Goal: Task Accomplishment & Management: Use online tool/utility

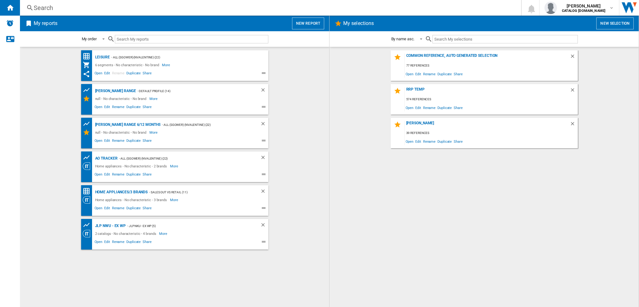
click at [90, 8] on div "Search" at bounding box center [269, 7] width 471 height 9
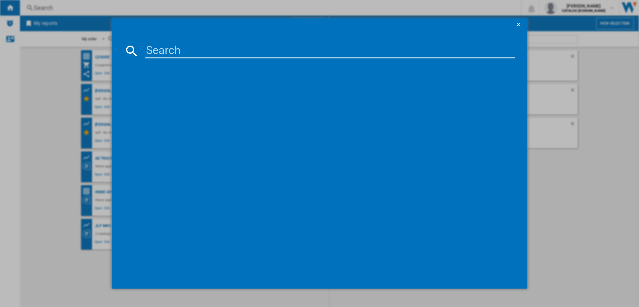
click at [182, 51] on input at bounding box center [329, 50] width 369 height 15
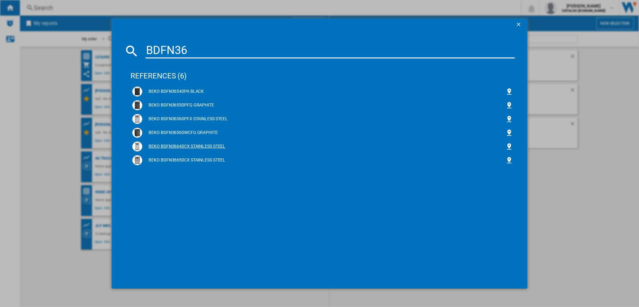
type input "BDFN36"
click at [186, 147] on div "BEKO BDFN36640CX STAINLESS STEEL" at bounding box center [323, 146] width 363 height 6
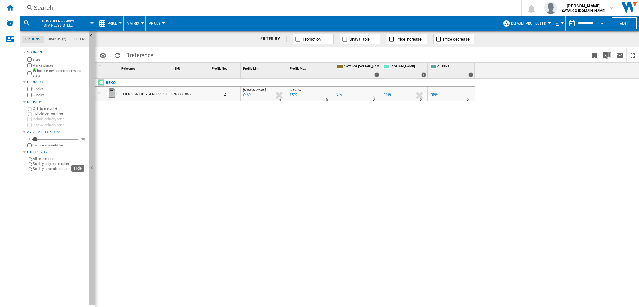
click at [92, 168] on ng-md-icon "Hide" at bounding box center [92, 168] width 7 height 7
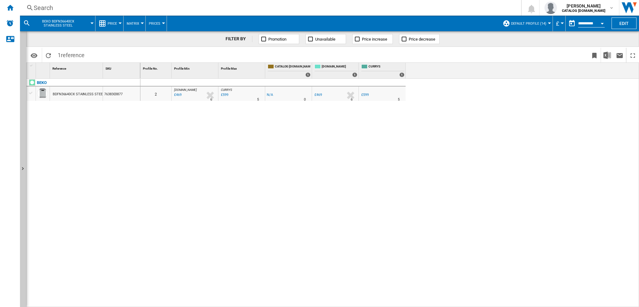
click at [545, 23] on span "Default profile (14)" at bounding box center [528, 24] width 35 height 4
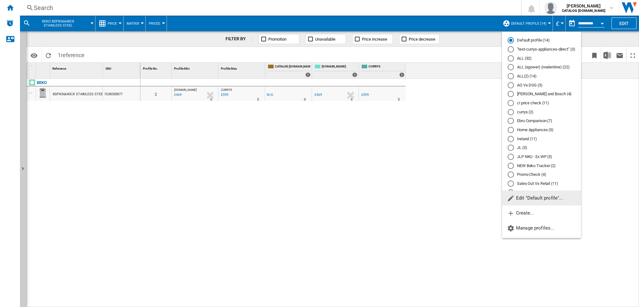
click at [509, 58] on div "ALL (32)" at bounding box center [511, 58] width 6 height 6
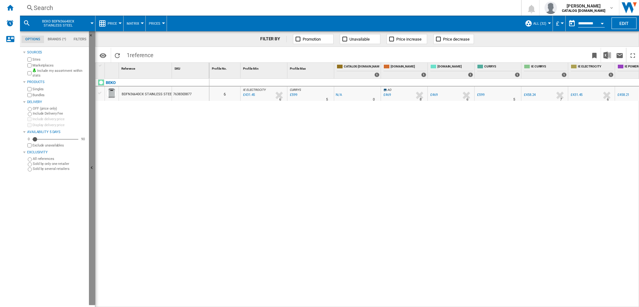
click at [91, 166] on ng-md-icon "Hide" at bounding box center [92, 168] width 7 height 7
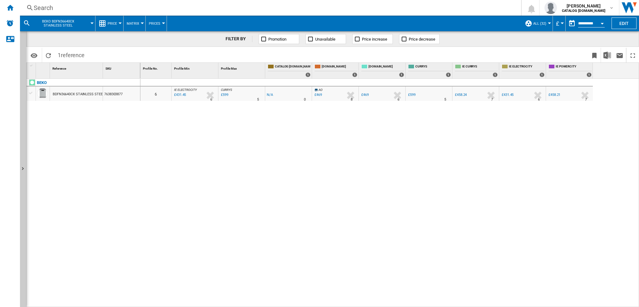
click at [599, 23] on div "Open calendar" at bounding box center [601, 24] width 3 height 2
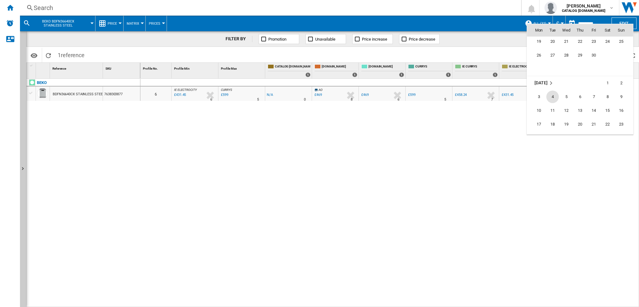
scroll to position [917, 0]
click at [369, 141] on div at bounding box center [319, 153] width 639 height 307
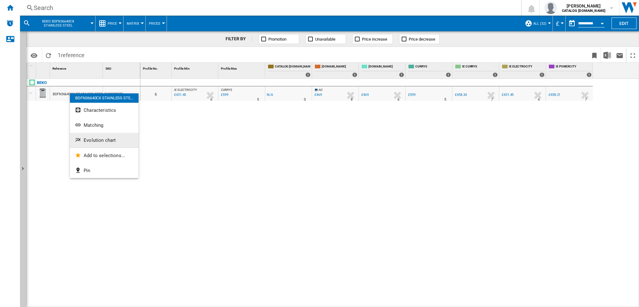
click at [102, 139] on span "Evolution chart" at bounding box center [100, 140] width 32 height 6
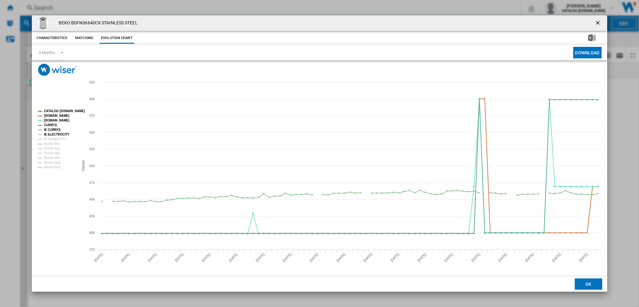
click at [49, 135] on tspan "IE ELECTROCITY" at bounding box center [57, 134] width 26 height 3
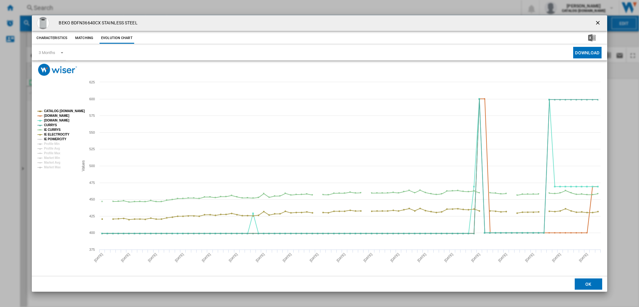
click at [50, 139] on tspan "IE POWERCITY" at bounding box center [55, 138] width 22 height 3
drag, startPoint x: 51, startPoint y: 138, endPoint x: 54, endPoint y: 138, distance: 3.1
click at [51, 138] on tspan "IE POWERCITY" at bounding box center [55, 138] width 22 height 3
click at [55, 134] on tspan "IE ELECTROCITY" at bounding box center [57, 134] width 26 height 3
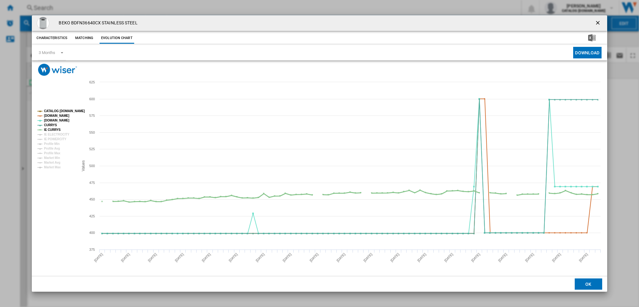
click at [53, 129] on tspan "IE CURRYS" at bounding box center [52, 129] width 17 height 3
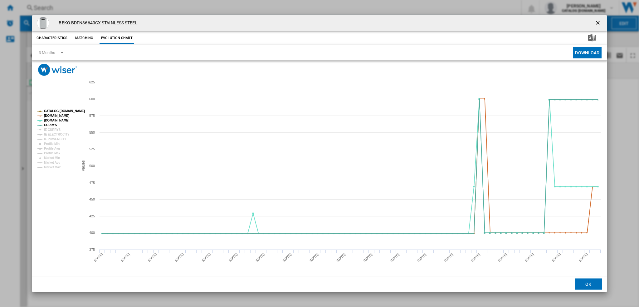
click at [60, 111] on tspan "CATALOG [DOMAIN_NAME]" at bounding box center [64, 110] width 41 height 3
click at [62, 53] on span "Product popup" at bounding box center [59, 52] width 7 height 6
click at [57, 66] on md-option "6 Months" at bounding box center [55, 67] width 42 height 15
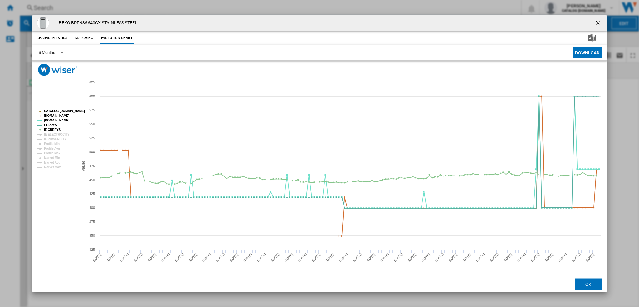
click at [59, 111] on tspan "CATALOG [DOMAIN_NAME]" at bounding box center [64, 110] width 41 height 3
click at [49, 129] on tspan "IE CURRYS" at bounding box center [52, 129] width 17 height 3
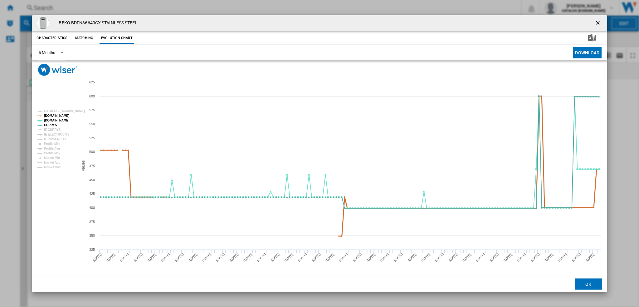
click at [56, 116] on tspan "[DOMAIN_NAME]" at bounding box center [56, 115] width 25 height 3
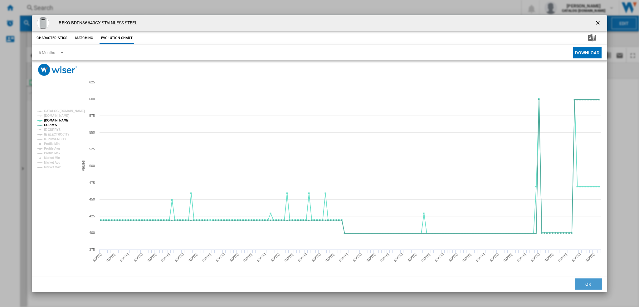
click at [591, 284] on button "OK" at bounding box center [588, 283] width 27 height 11
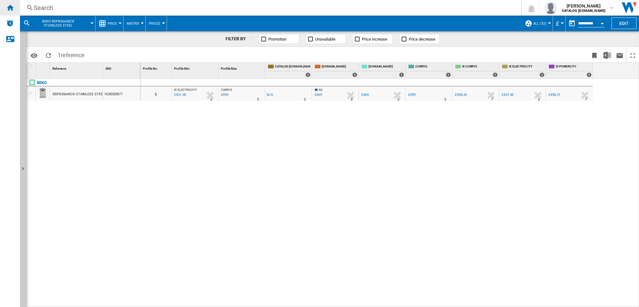
click at [12, 9] on ng-md-icon "Home" at bounding box center [9, 7] width 7 height 7
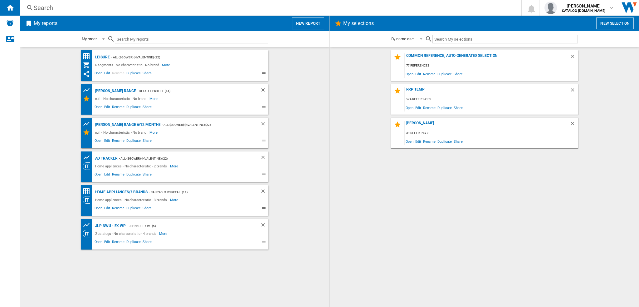
click at [307, 22] on button "New report" at bounding box center [308, 23] width 32 height 12
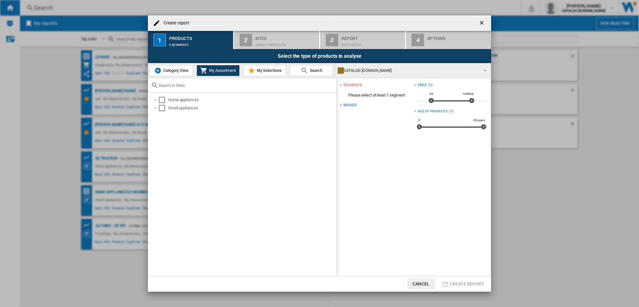
click at [168, 70] on span "Category View" at bounding box center [175, 70] width 27 height 5
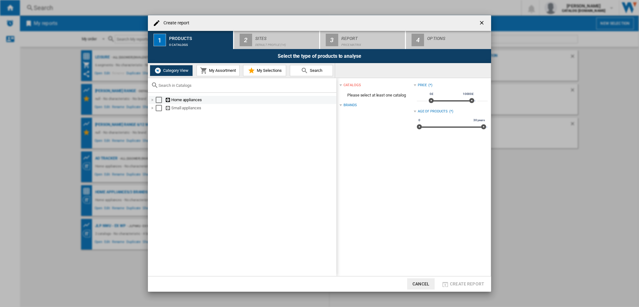
click at [153, 102] on div at bounding box center [152, 100] width 6 height 6
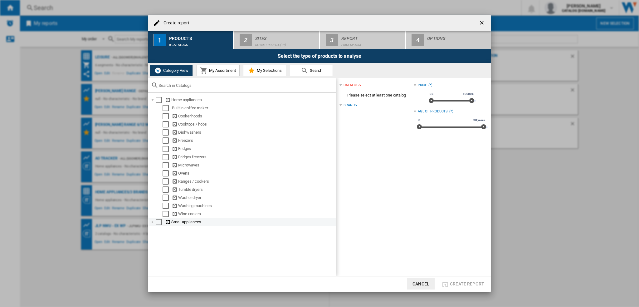
click at [152, 225] on div at bounding box center [152, 222] width 6 height 6
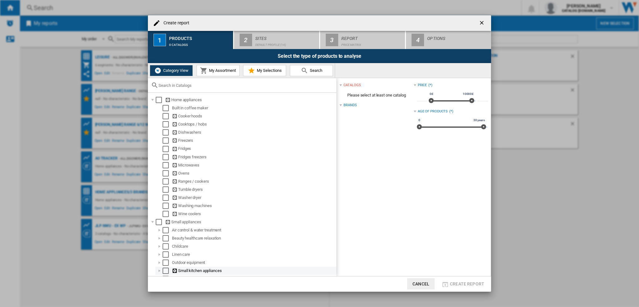
scroll to position [9, 0]
click at [153, 215] on div at bounding box center [152, 215] width 6 height 6
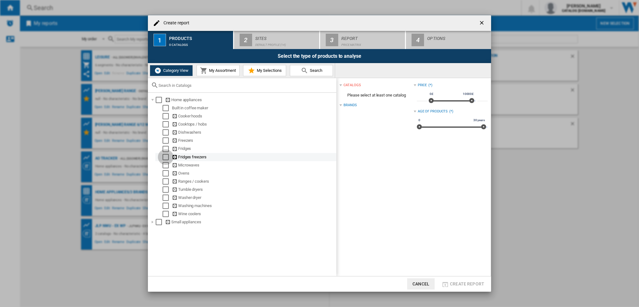
click at [166, 157] on div "Select" at bounding box center [166, 157] width 6 height 6
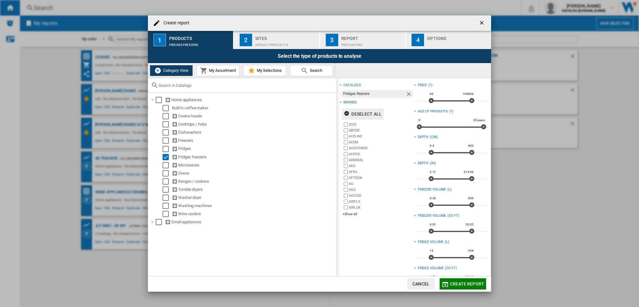
click at [357, 115] on div "Deselect all" at bounding box center [363, 113] width 38 height 11
click at [353, 214] on div "+Show all" at bounding box center [378, 213] width 71 height 5
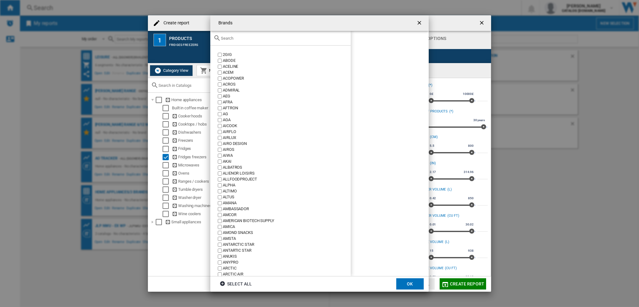
click at [229, 38] on input "text" at bounding box center [284, 38] width 127 height 5
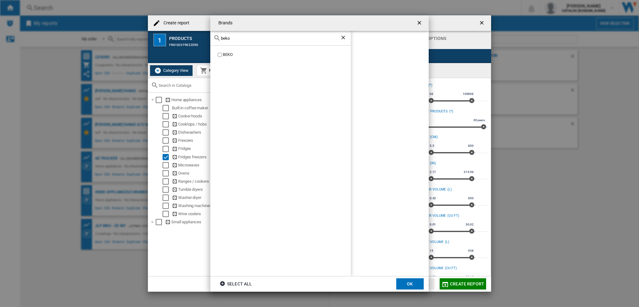
type input "beko"
drag, startPoint x: 225, startPoint y: 36, endPoint x: 184, endPoint y: 31, distance: 41.2
click at [184, 31] on div "Brands beko BEKO BEKO Select all OK" at bounding box center [319, 153] width 639 height 307
drag, startPoint x: 235, startPoint y: 38, endPoint x: 192, endPoint y: 34, distance: 43.8
click at [192, 34] on div "Brands [GEOGRAPHIC_DATA] [GEOGRAPHIC_DATA] [GEOGRAPHIC_DATA] BEKO [GEOGRAPHIC_D…" at bounding box center [319, 153] width 639 height 307
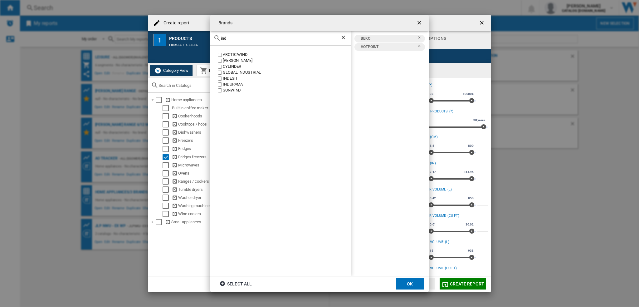
type input "ind"
drag, startPoint x: 230, startPoint y: 37, endPoint x: 188, endPoint y: 34, distance: 41.9
click at [188, 34] on div "Brands ind ARCTIC WIND [PERSON_NAME] CYLINDER GLOBAL INDUSTRIAL INDESIT INDURAM…" at bounding box center [319, 153] width 639 height 307
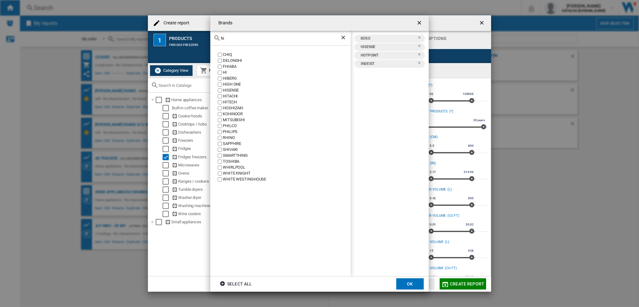
click at [227, 36] on input "hi" at bounding box center [280, 38] width 119 height 5
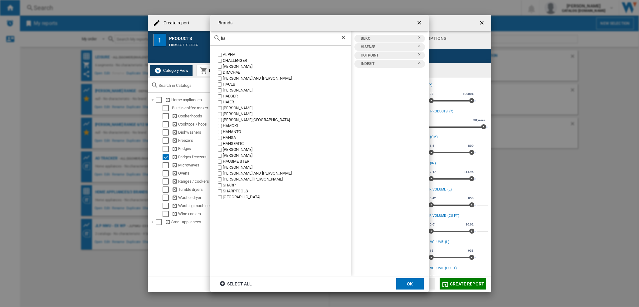
type input "ha"
click at [410, 284] on button "OK" at bounding box center [409, 283] width 27 height 11
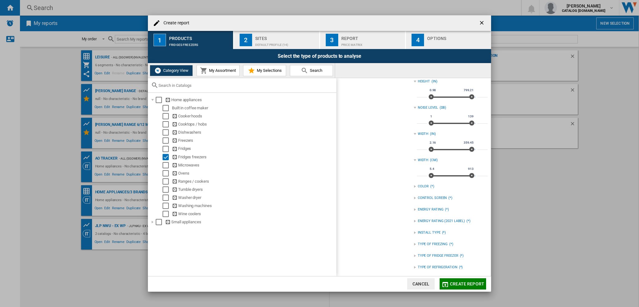
scroll to position [241, 0]
click at [414, 232] on div "INSTALL TYPE (*)" at bounding box center [451, 230] width 74 height 8
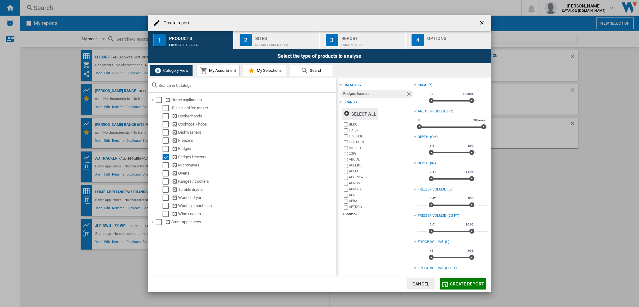
scroll to position [0, 0]
click at [269, 43] on div "Default profile (14)" at bounding box center [285, 43] width 61 height 7
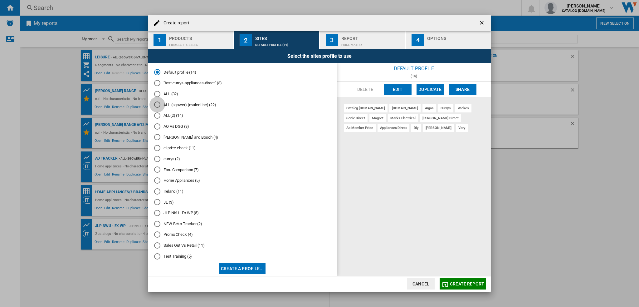
click at [158, 105] on div "ALL (sgower) (nvalentine) (22)" at bounding box center [157, 104] width 6 height 6
click at [395, 89] on button "Edit" at bounding box center [397, 89] width 27 height 11
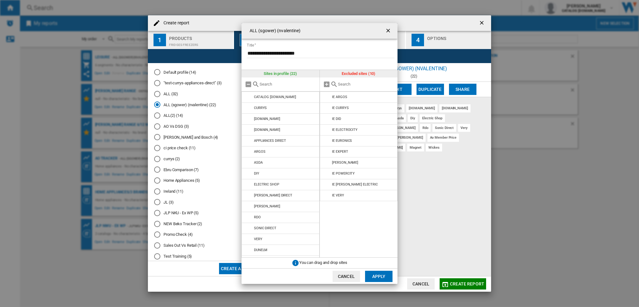
click at [383, 275] on button "Apply" at bounding box center [378, 275] width 27 height 11
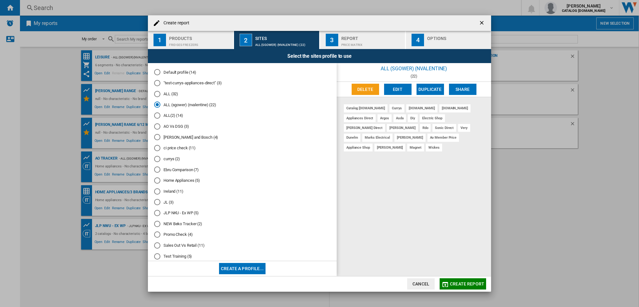
click at [359, 42] on div "Price Matrix" at bounding box center [371, 43] width 61 height 7
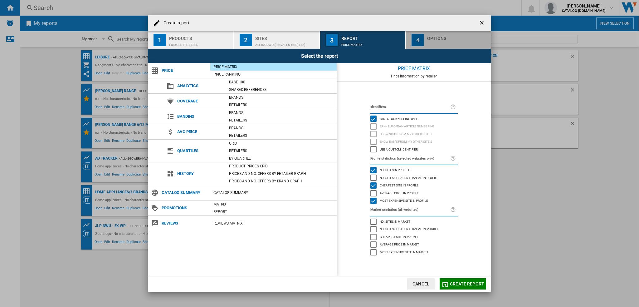
click at [439, 38] on div "Options" at bounding box center [457, 36] width 61 height 7
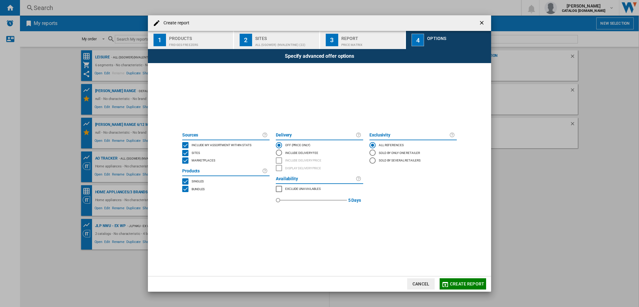
click at [464, 282] on span "Create report" at bounding box center [467, 283] width 34 height 5
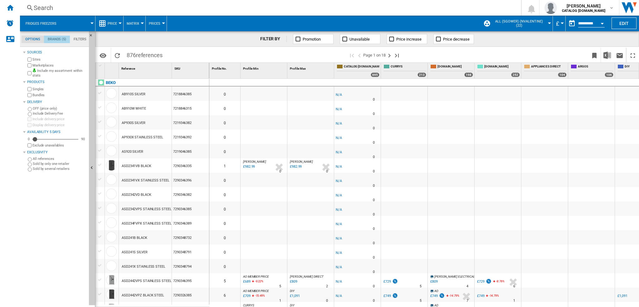
click at [53, 38] on md-tab-item "Brands (5)" at bounding box center [57, 39] width 26 height 7
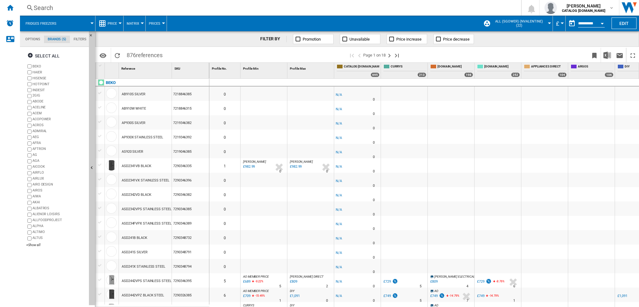
scroll to position [24, 0]
click at [77, 40] on md-tab-item "Filters" at bounding box center [80, 39] width 20 height 7
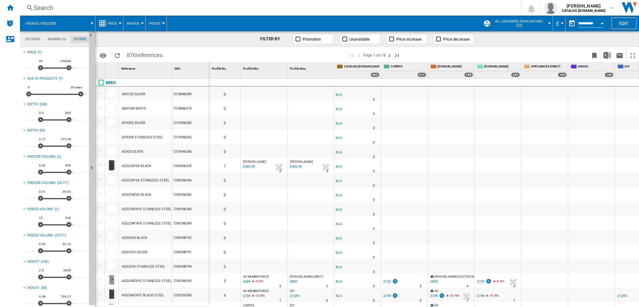
scroll to position [41, 0]
click at [92, 167] on ng-md-icon "Hide" at bounding box center [92, 168] width 7 height 7
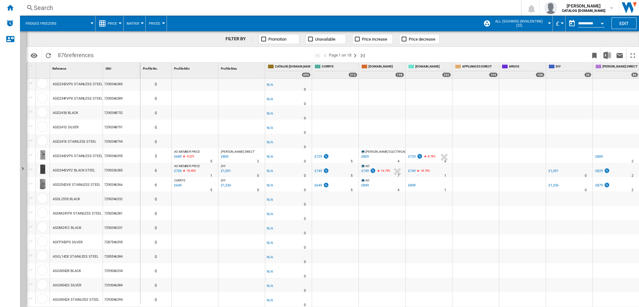
scroll to position [94, 0]
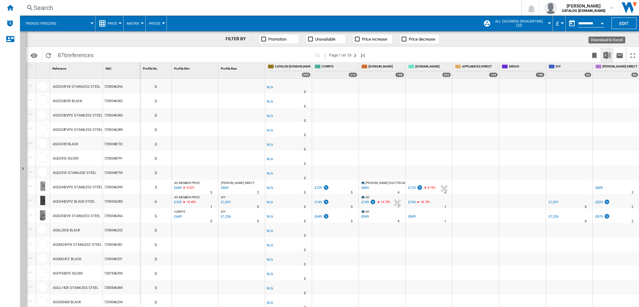
click at [599, 56] on img "Download in Excel" at bounding box center [606, 54] width 7 height 7
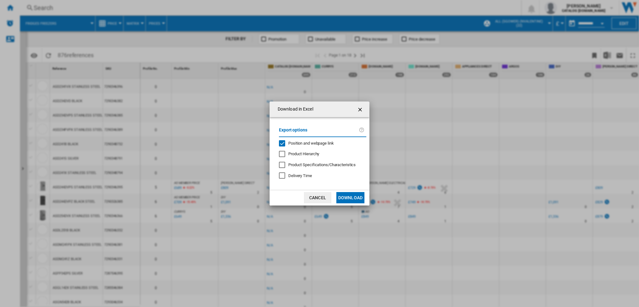
click at [358, 108] on ng-md-icon "getI18NText('BUTTONS.CLOSE_DIALOG')" at bounding box center [360, 109] width 7 height 7
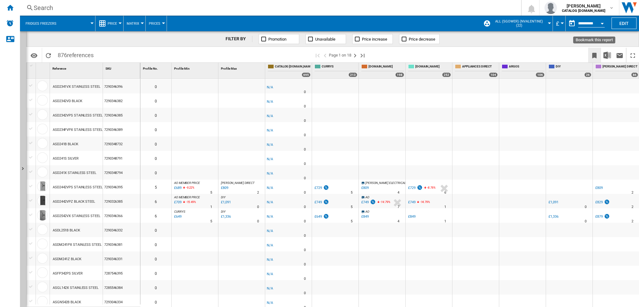
click at [595, 56] on ng-md-icon "Bookmark this report" at bounding box center [593, 55] width 7 height 7
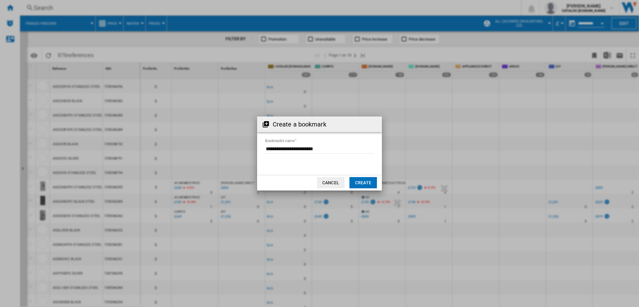
click at [328, 182] on button "Cancel" at bounding box center [330, 182] width 27 height 11
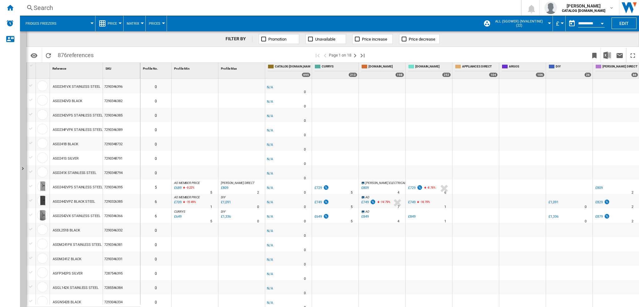
click at [121, 25] on md-menu "Price Price Price Matrix Price Ranking Analytics Base 100 Shared references Cov…" at bounding box center [109, 24] width 28 height 16
click at [120, 22] on div at bounding box center [120, 23] width 3 height 2
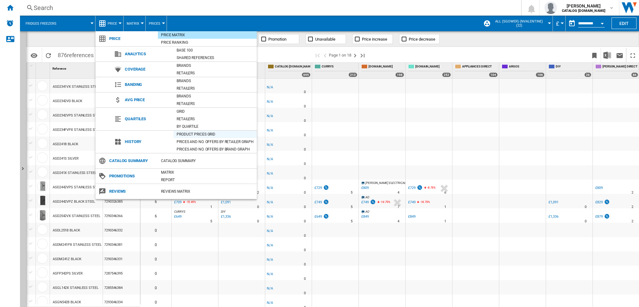
click at [188, 133] on div "Product prices grid" at bounding box center [214, 134] width 83 height 6
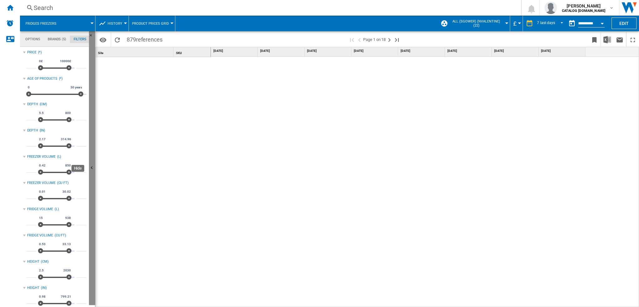
click at [92, 168] on ng-md-icon "Hide" at bounding box center [92, 168] width 7 height 7
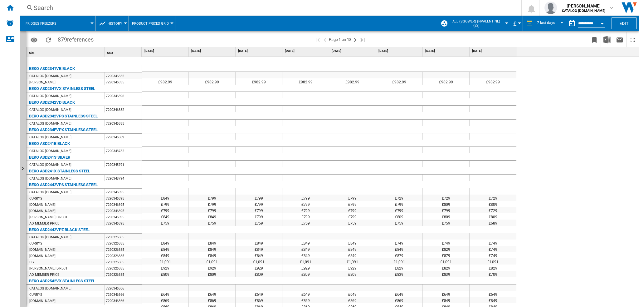
scroll to position [86, 0]
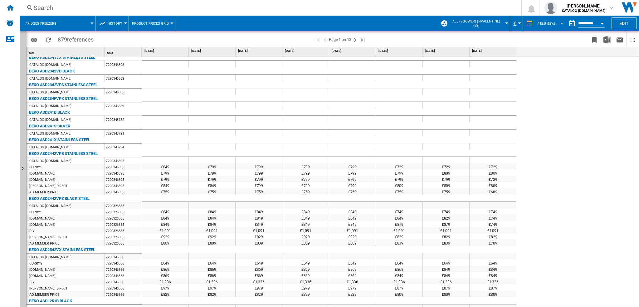
click at [561, 23] on span "REPORTS.WIZARD.STEPS.REPORT.STEPS.REPORT_OPTIONS.PERIOD: 7 last days" at bounding box center [559, 23] width 7 height 6
click at [556, 80] on div "3 last months" at bounding box center [547, 78] width 23 height 5
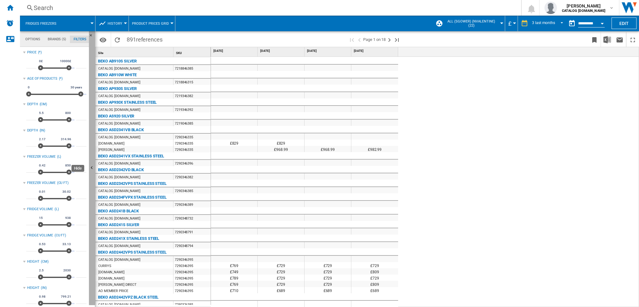
click at [91, 167] on ng-md-icon "Hide" at bounding box center [92, 168] width 7 height 7
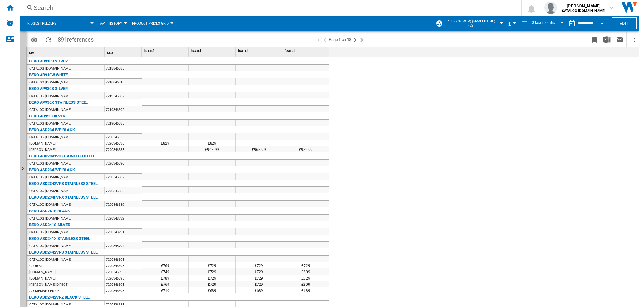
click at [599, 25] on button "Open calendar" at bounding box center [601, 22] width 11 height 11
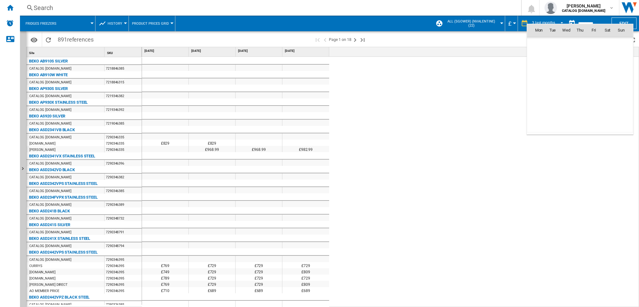
scroll to position [2976, 0]
click at [550, 20] on div at bounding box center [319, 153] width 639 height 307
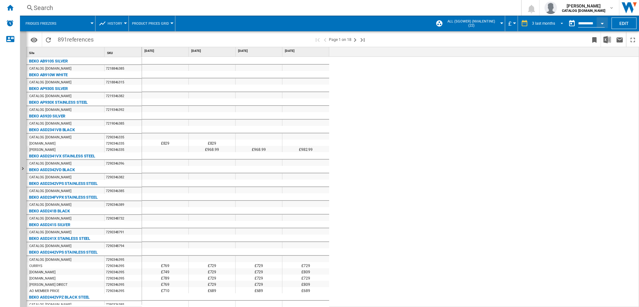
click at [556, 22] on span "REPORTS.WIZARD.STEPS.REPORT.STEPS.REPORT_OPTIONS.PERIOD: 3 last months" at bounding box center [559, 23] width 7 height 6
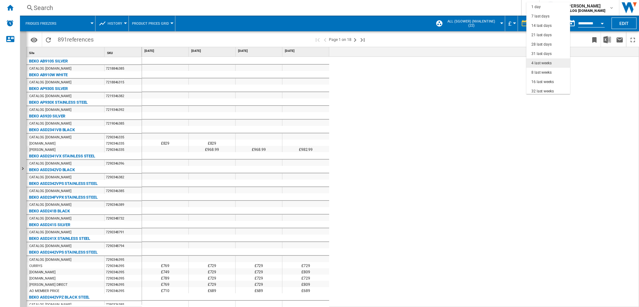
scroll to position [39, 0]
click at [546, 52] on div "32 last weeks" at bounding box center [542, 52] width 22 height 5
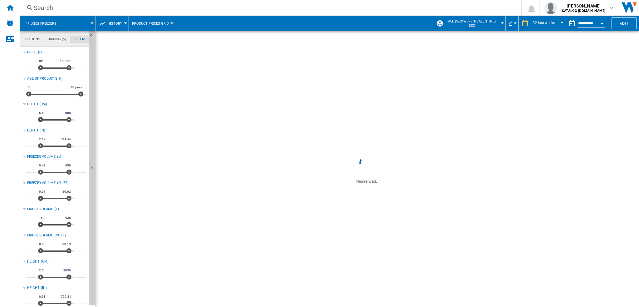
click at [599, 23] on div "Open calendar" at bounding box center [601, 24] width 3 height 2
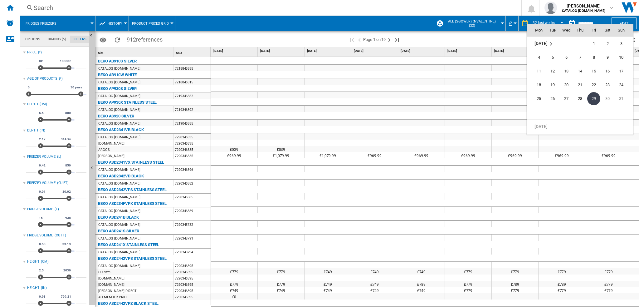
click at [485, 154] on div at bounding box center [319, 153] width 639 height 307
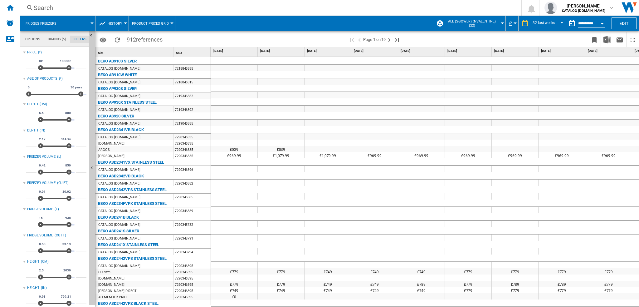
click at [124, 22] on div at bounding box center [125, 23] width 3 height 2
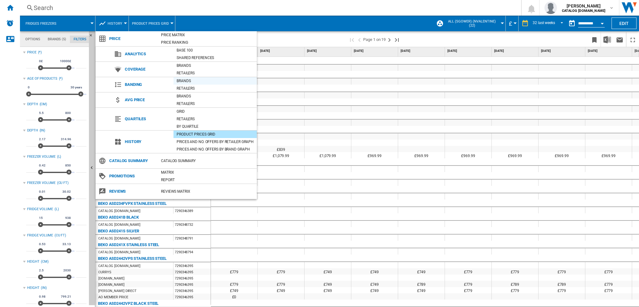
click at [183, 80] on div "Brands" at bounding box center [214, 81] width 83 height 6
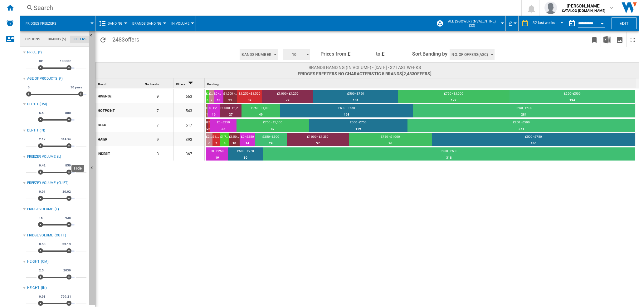
click at [93, 169] on ng-md-icon "Hide" at bounding box center [92, 168] width 7 height 7
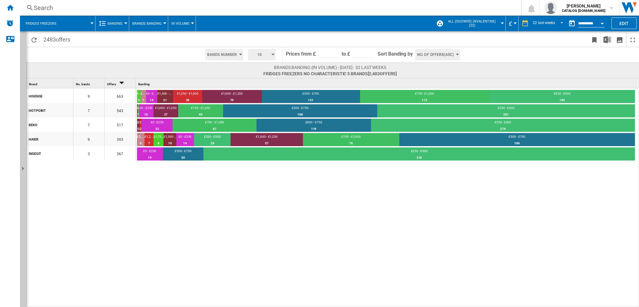
click at [157, 23] on span "Brands Banding" at bounding box center [146, 24] width 29 height 4
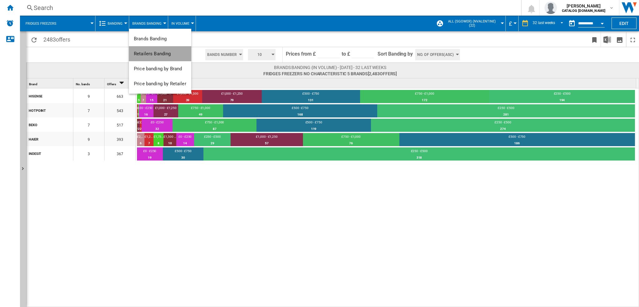
click at [158, 50] on button "Retailers Banding" at bounding box center [160, 53] width 62 height 15
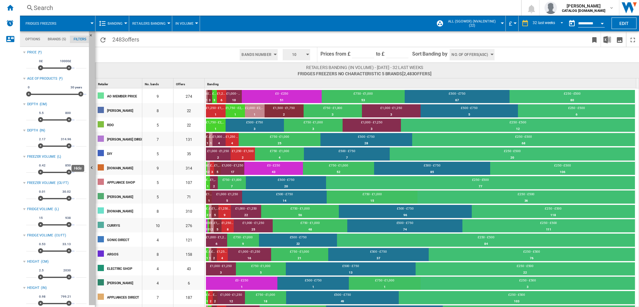
click at [92, 168] on ng-md-icon "Hide" at bounding box center [92, 168] width 7 height 7
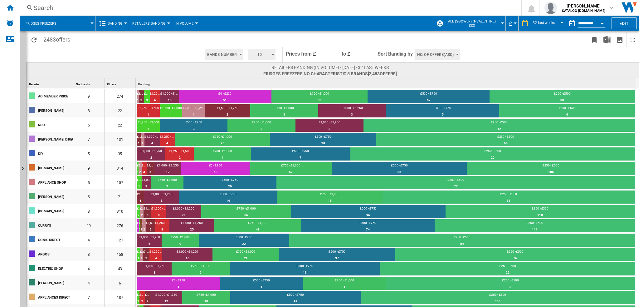
click at [160, 23] on span "Retailers Banding" at bounding box center [148, 24] width 33 height 4
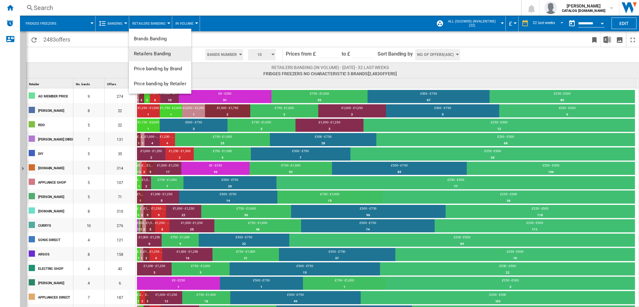
click at [24, 168] on md-backdrop at bounding box center [319, 153] width 639 height 307
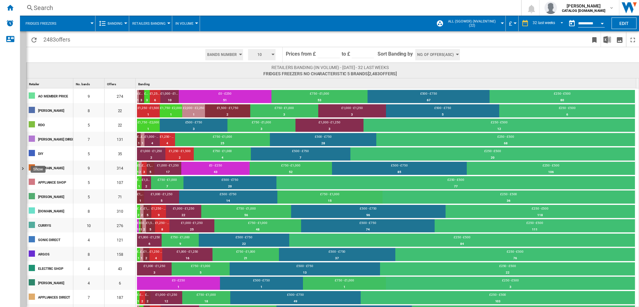
click at [24, 168] on ng-md-icon "Show" at bounding box center [23, 169] width 7 height 7
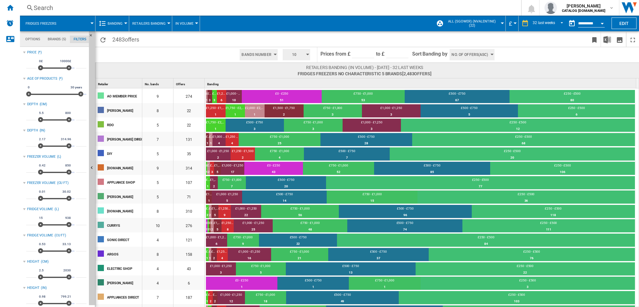
click at [58, 40] on md-tab-item "Brands (5)" at bounding box center [57, 39] width 26 height 7
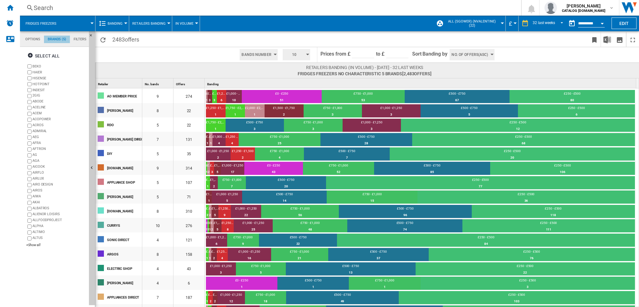
scroll to position [24, 0]
click at [32, 71] on label "HAIER" at bounding box center [56, 72] width 60 height 6
click at [94, 167] on ng-md-icon "Hide" at bounding box center [92, 168] width 7 height 7
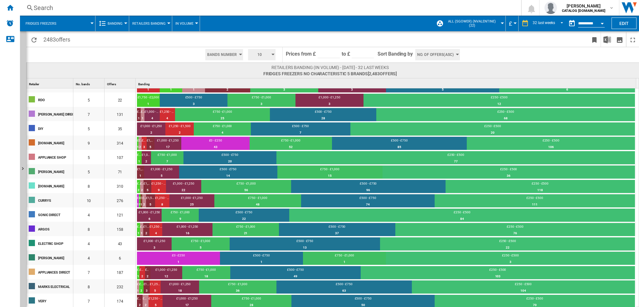
scroll to position [0, 0]
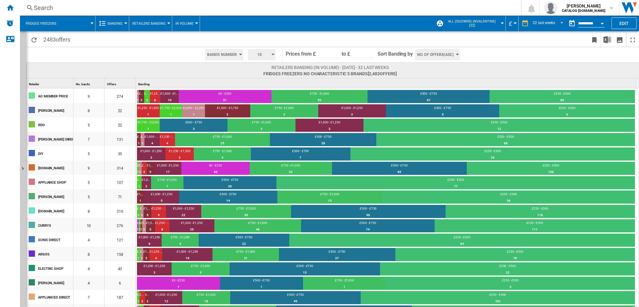
click at [158, 22] on span "Retailers Banding" at bounding box center [148, 24] width 33 height 4
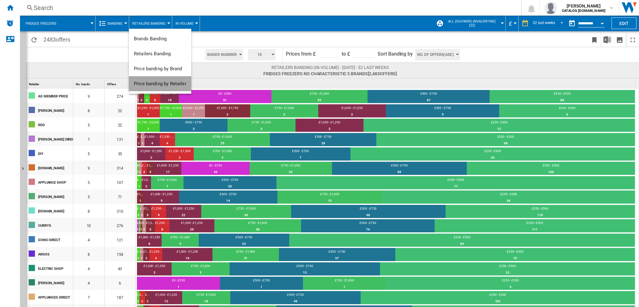
click at [167, 85] on span "Price banding by Retailer" at bounding box center [160, 84] width 52 height 6
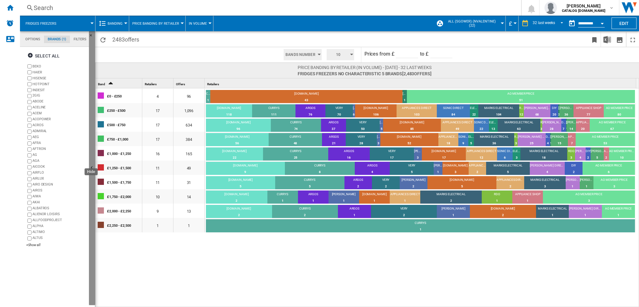
click at [91, 168] on ng-md-icon "Hide" at bounding box center [92, 168] width 7 height 7
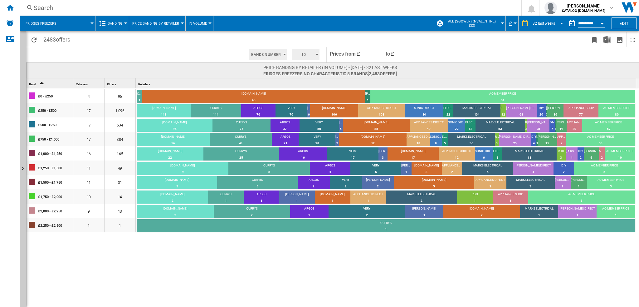
click at [560, 21] on span "REPORTS.WIZARD.STEPS.REPORT.STEPS.REPORT_OPTIONS.PERIOD: 32 last weeks" at bounding box center [559, 23] width 7 height 6
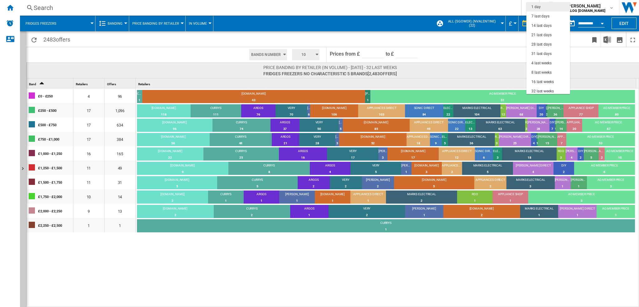
drag, startPoint x: 541, startPoint y: 7, endPoint x: 579, endPoint y: 132, distance: 129.9
click at [541, 7] on md-option "1 day" at bounding box center [548, 6] width 44 height 9
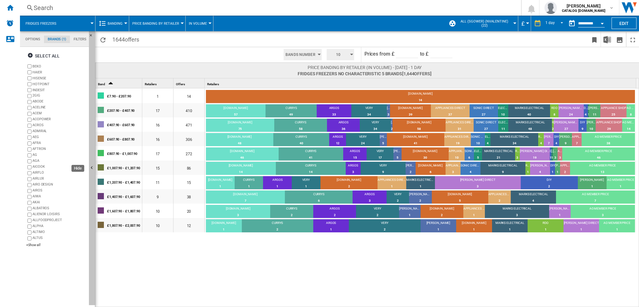
click at [93, 165] on ng-md-icon "Hide" at bounding box center [92, 168] width 7 height 7
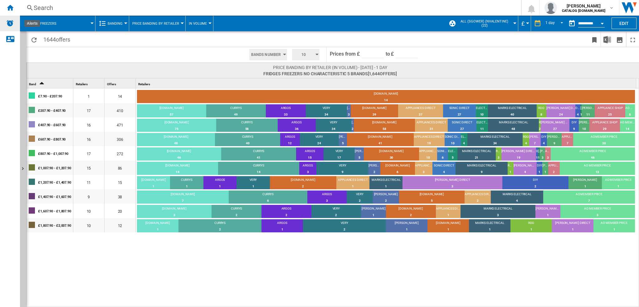
click at [7, 24] on img "Alerts" at bounding box center [9, 22] width 7 height 7
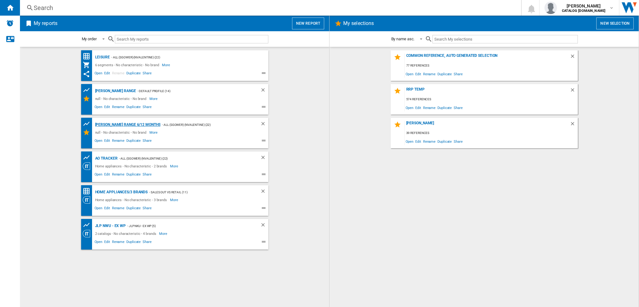
click at [120, 124] on div "[PERSON_NAME] Range 6/12 Months" at bounding box center [127, 125] width 67 height 8
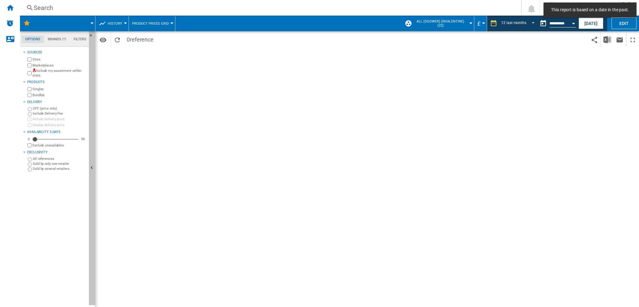
click at [92, 169] on ng-md-icon "Hide" at bounding box center [92, 168] width 7 height 7
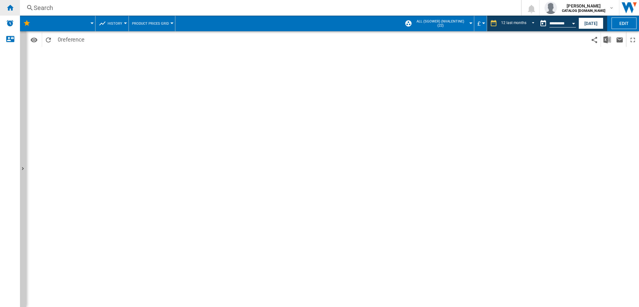
click at [10, 10] on ng-md-icon "Home" at bounding box center [9, 7] width 7 height 7
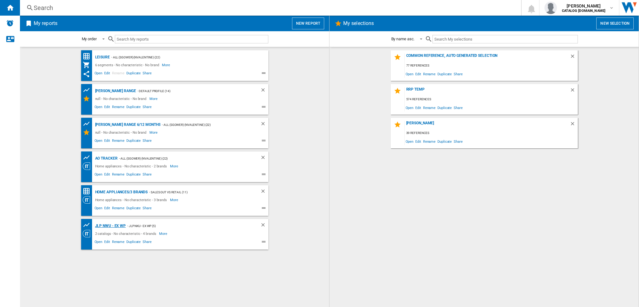
click at [109, 225] on div "JLP NWU - Ex WP" at bounding box center [110, 226] width 32 height 8
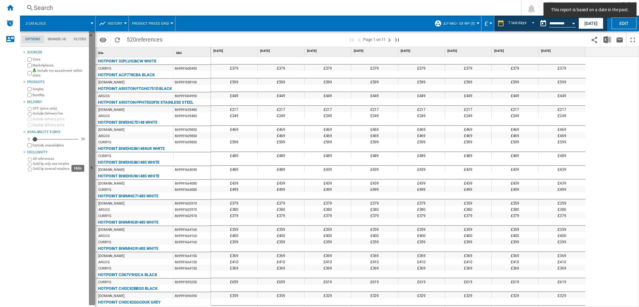
click at [91, 168] on ng-md-icon "Hide" at bounding box center [92, 168] width 7 height 7
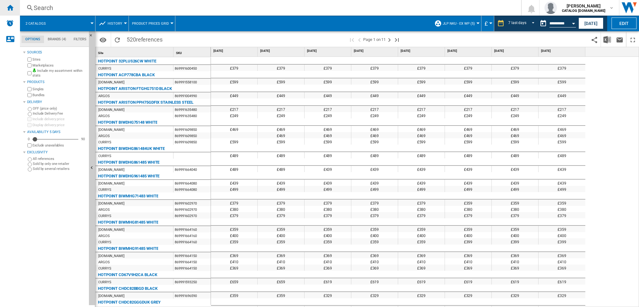
click at [11, 8] on ng-md-icon "Home" at bounding box center [9, 7] width 7 height 7
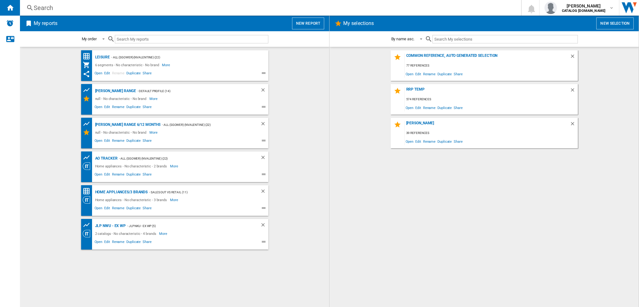
click at [619, 23] on button "New selection" at bounding box center [614, 23] width 37 height 12
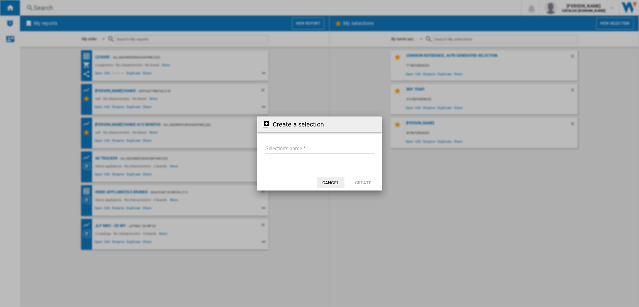
click at [277, 150] on input "Selection's name'" at bounding box center [319, 148] width 109 height 9
type input "****"
click at [361, 179] on button "Create" at bounding box center [362, 182] width 27 height 11
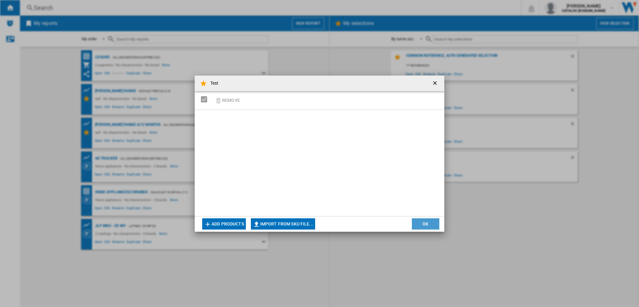
click at [432, 226] on button "OK" at bounding box center [425, 223] width 27 height 11
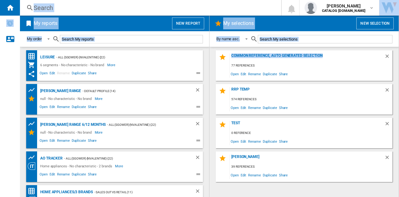
drag, startPoint x: 232, startPoint y: 68, endPoint x: 372, endPoint y: -38, distance: 175.1
click at [372, 0] on html "In order to access Insight, please log out and log in again OK NEW Search Searc…" at bounding box center [199, 98] width 399 height 197
